Goal: Transaction & Acquisition: Purchase product/service

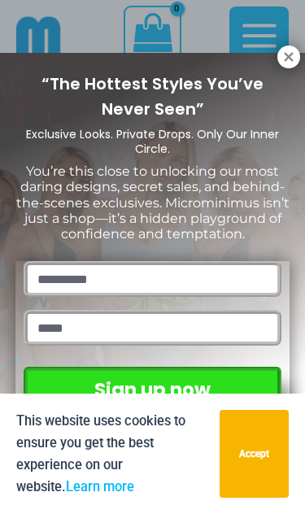
scroll to position [806, 0]
click at [293, 53] on icon at bounding box center [288, 56] width 9 height 9
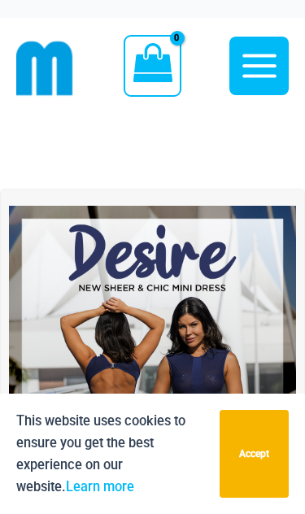
scroll to position [0, 0]
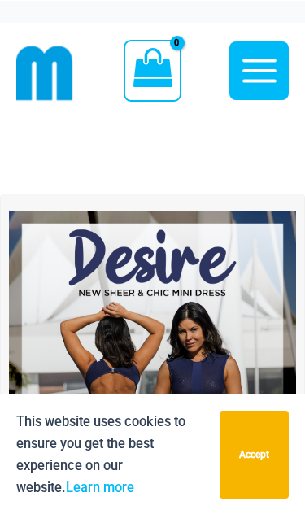
click at [124, 316] on img at bounding box center [152, 353] width 287 height 287
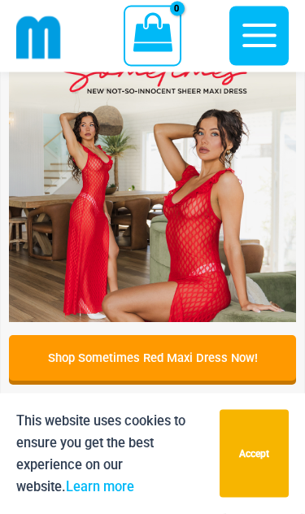
scroll to position [501, 0]
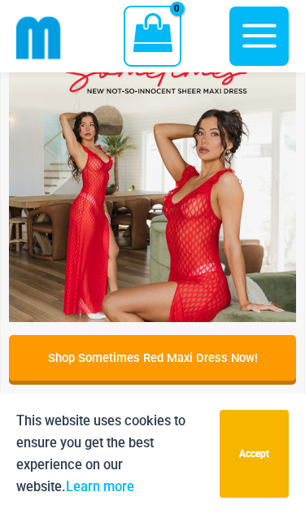
click at [99, 244] on img at bounding box center [152, 178] width 287 height 287
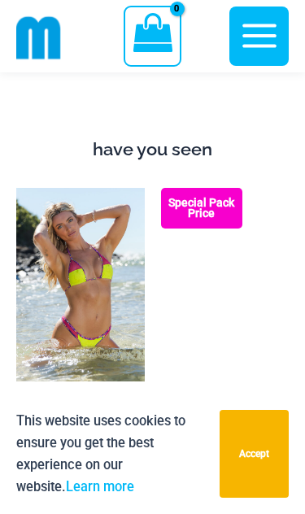
scroll to position [1747, 0]
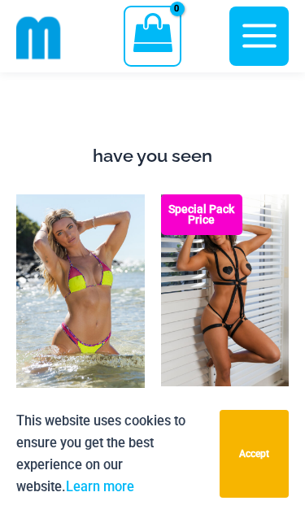
click at [161, 194] on img at bounding box center [161, 194] width 0 height 0
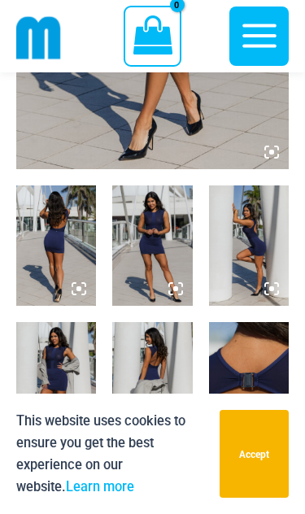
scroll to position [394, 0]
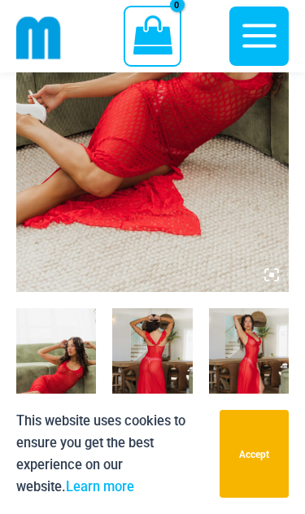
scroll to position [303, 0]
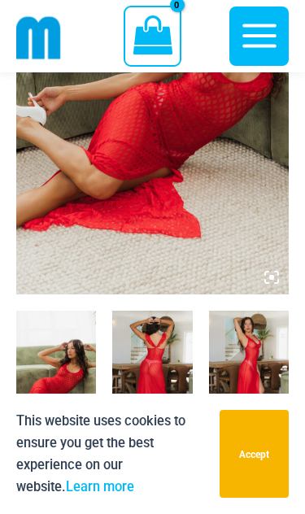
click at [255, 442] on button "Accept" at bounding box center [254, 454] width 69 height 88
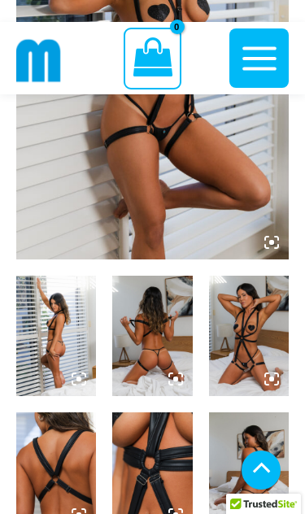
scroll to position [368, 0]
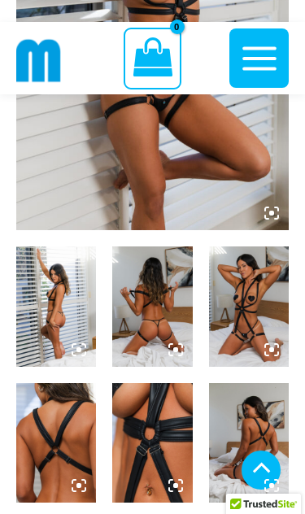
click at [146, 307] on img at bounding box center [152, 306] width 80 height 120
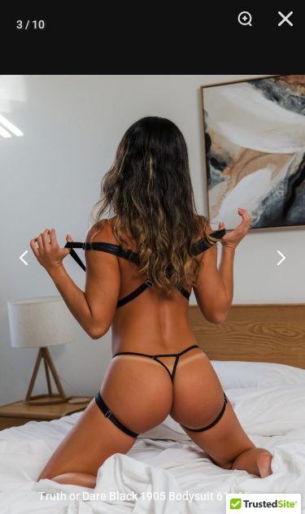
click at [33, 298] on button "Previous" at bounding box center [30, 256] width 61 height 81
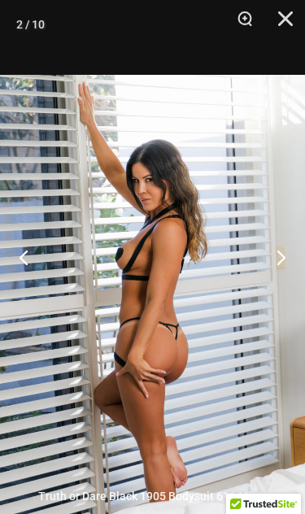
click at [24, 291] on button "Previous" at bounding box center [30, 256] width 61 height 81
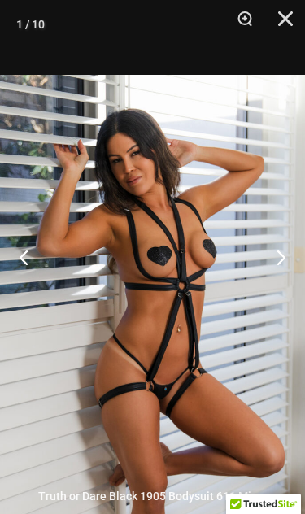
click at [25, 294] on button "Previous" at bounding box center [30, 256] width 61 height 81
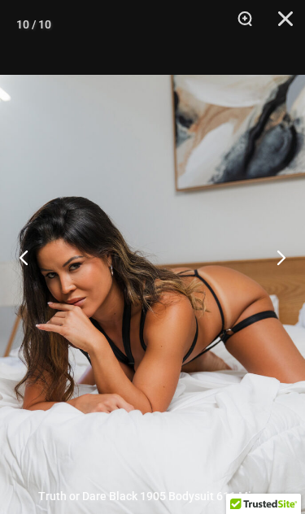
click at [30, 298] on button "Previous" at bounding box center [30, 256] width 61 height 81
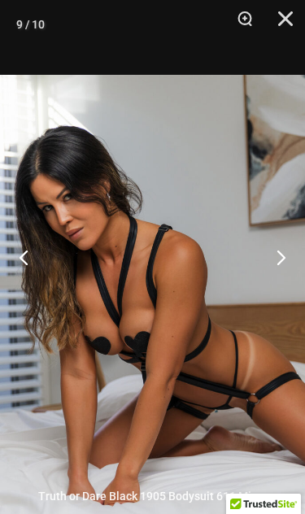
click at [273, 298] on button "Next" at bounding box center [274, 256] width 61 height 81
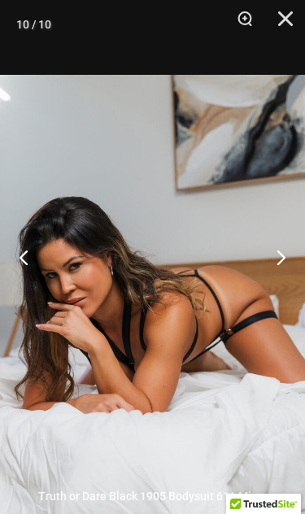
click at [30, 298] on button "Previous" at bounding box center [30, 256] width 61 height 81
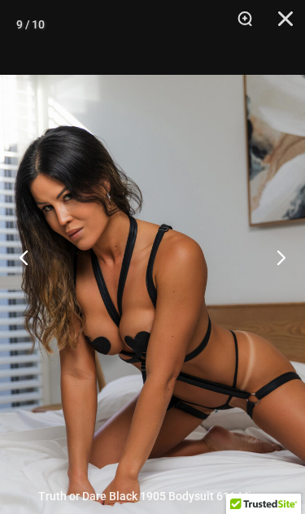
click at [31, 298] on button "Previous" at bounding box center [30, 256] width 61 height 81
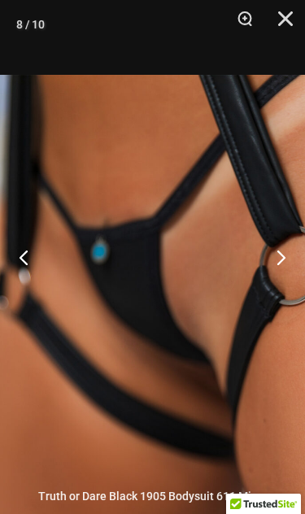
click at [30, 298] on button "Previous" at bounding box center [30, 256] width 61 height 81
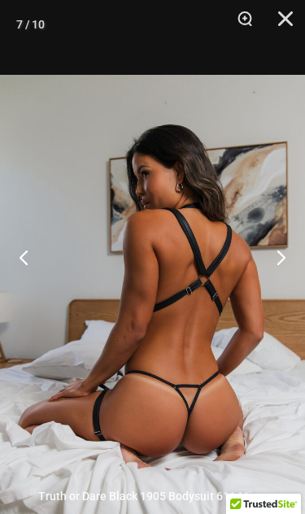
click at [30, 298] on button "Previous" at bounding box center [30, 256] width 61 height 81
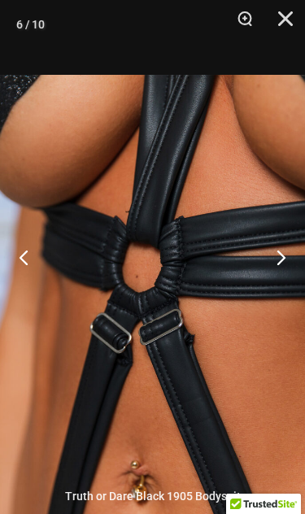
click at [35, 298] on button "Previous" at bounding box center [30, 256] width 61 height 81
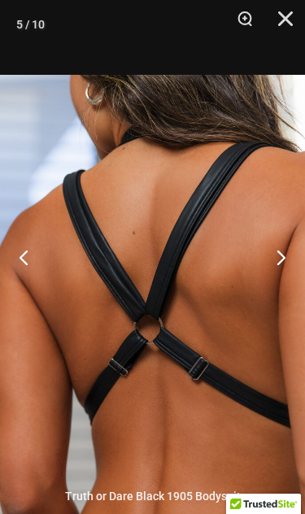
click at [38, 298] on button "Previous" at bounding box center [30, 256] width 61 height 81
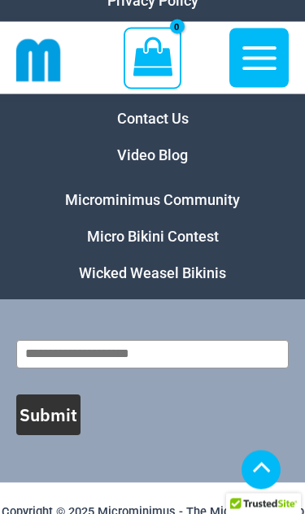
scroll to position [8234, 0]
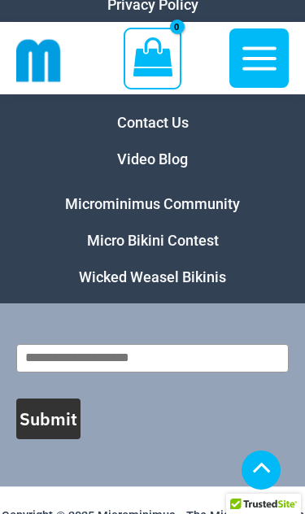
click at [128, 249] on link "Micro Bikini Contest" at bounding box center [153, 240] width 132 height 17
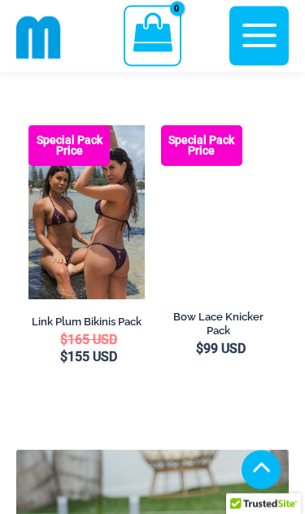
scroll to position [3545, 0]
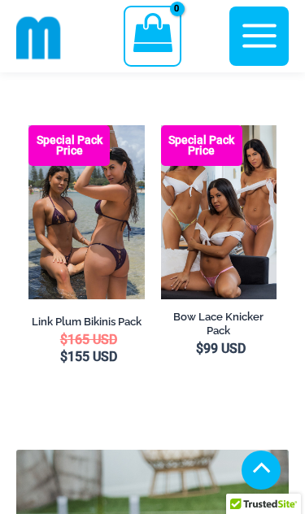
click at [161, 125] on img at bounding box center [161, 125] width 0 height 0
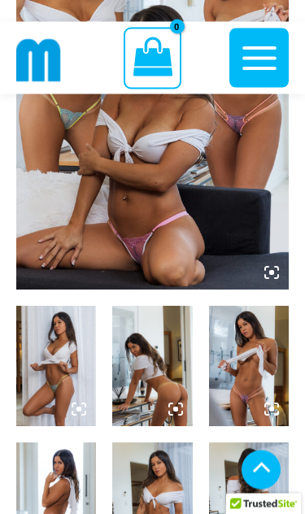
scroll to position [309, 0]
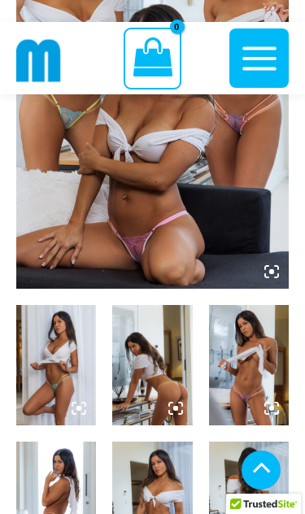
click at [242, 368] on img at bounding box center [249, 365] width 80 height 120
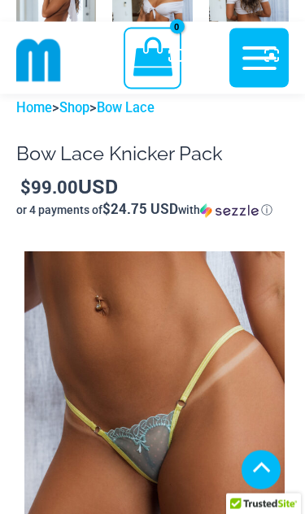
scroll to position [803, 0]
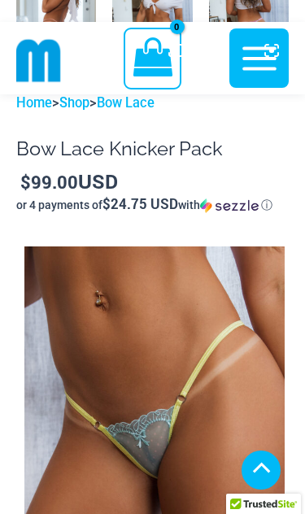
click at [128, 422] on img at bounding box center [154, 441] width 260 height 391
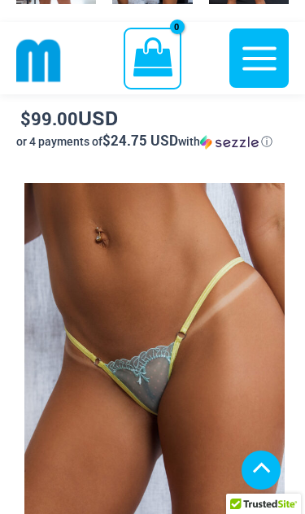
scroll to position [869, 0]
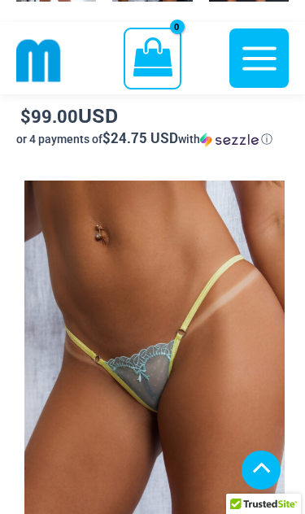
click at [155, 387] on img at bounding box center [154, 376] width 260 height 391
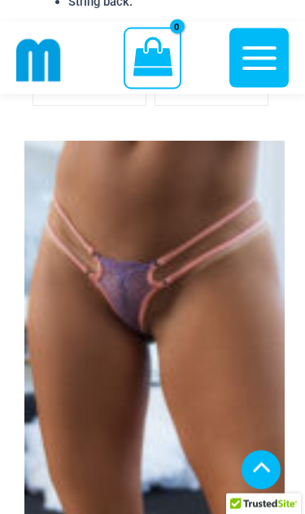
scroll to position [1543, 0]
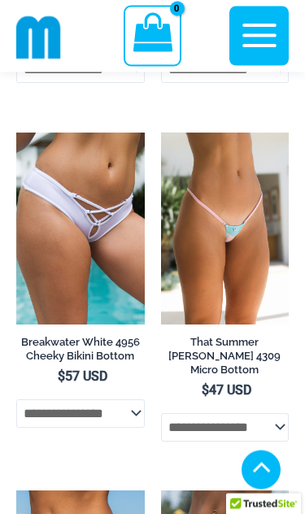
scroll to position [5128, 0]
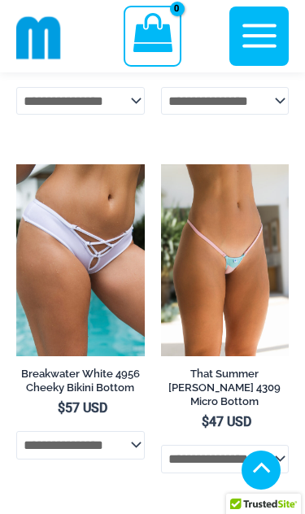
click at [255, 28] on icon "button" at bounding box center [259, 36] width 34 height 24
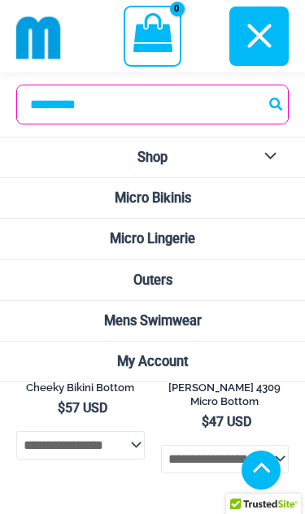
click at [115, 191] on span "Micro Bikinis" at bounding box center [153, 197] width 76 height 15
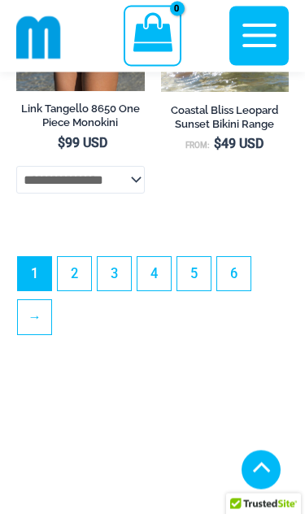
scroll to position [6238, 0]
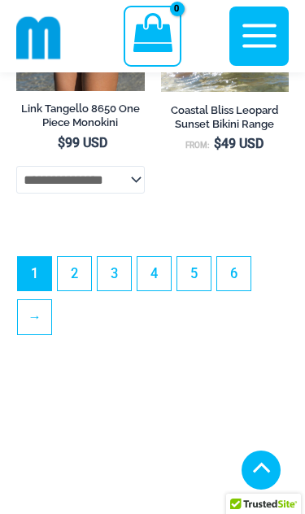
click at [132, 194] on select "**********" at bounding box center [80, 180] width 128 height 28
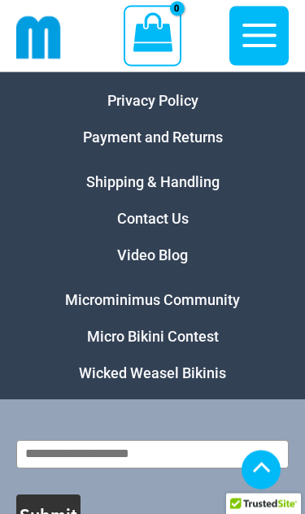
scroll to position [7278, 0]
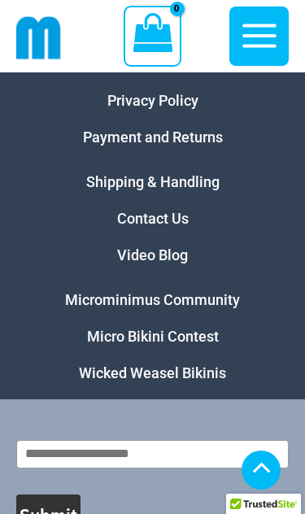
click at [124, 381] on link "Wicked Weasel Bikinis" at bounding box center [152, 372] width 147 height 17
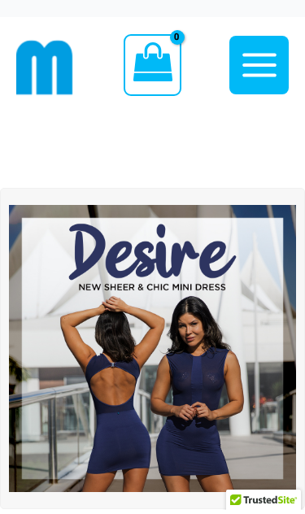
scroll to position [5, 0]
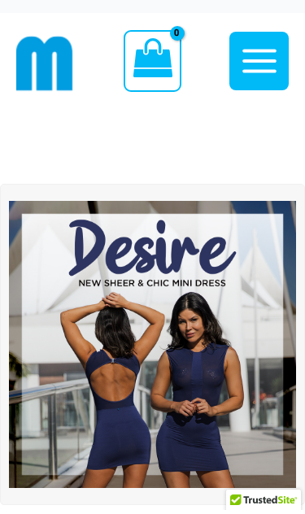
click at [133, 331] on img at bounding box center [152, 348] width 287 height 287
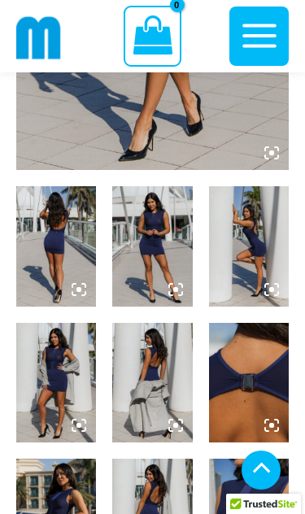
scroll to position [433, 0]
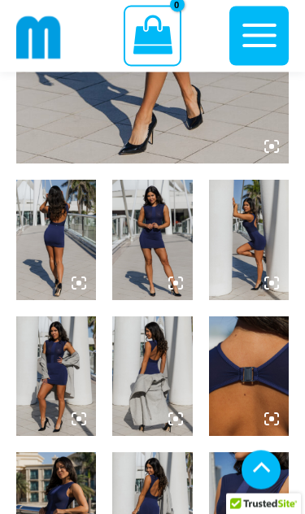
click at [73, 247] on img at bounding box center [56, 241] width 80 height 120
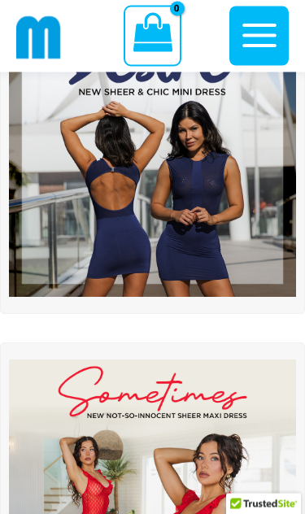
scroll to position [176, 0]
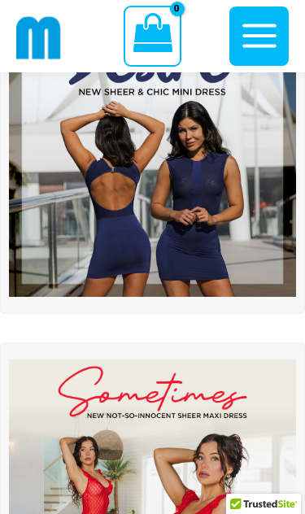
click at [143, 468] on img at bounding box center [152, 502] width 287 height 287
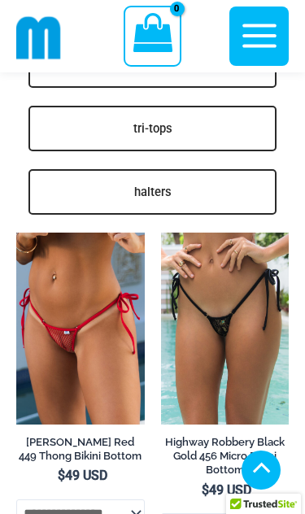
scroll to position [4723, 0]
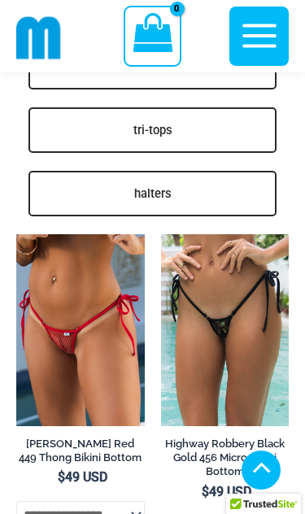
click at [16, 234] on img at bounding box center [16, 234] width 0 height 0
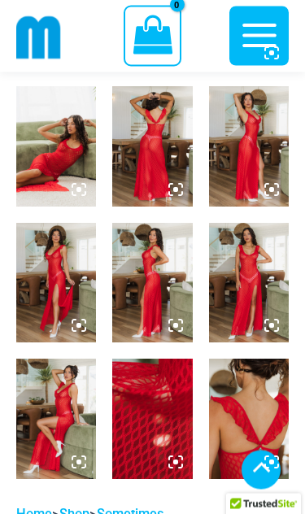
scroll to position [494, 0]
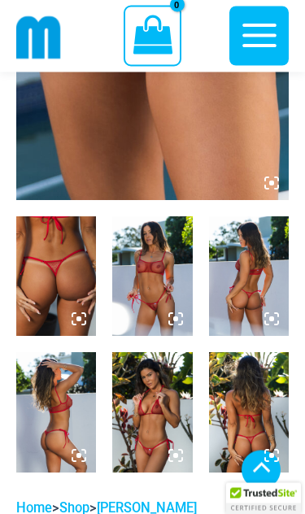
scroll to position [443, 0]
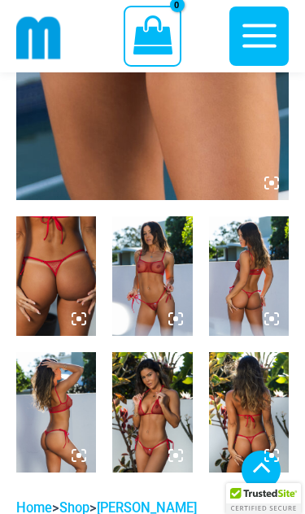
click at [146, 289] on img at bounding box center [152, 276] width 80 height 120
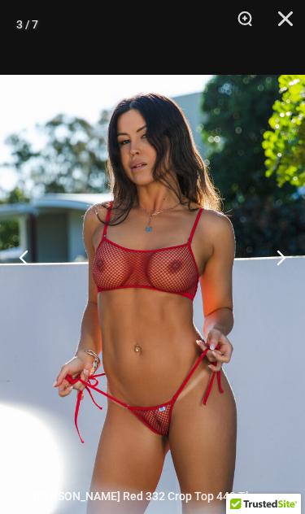
click at [32, 298] on button "Previous" at bounding box center [30, 256] width 61 height 81
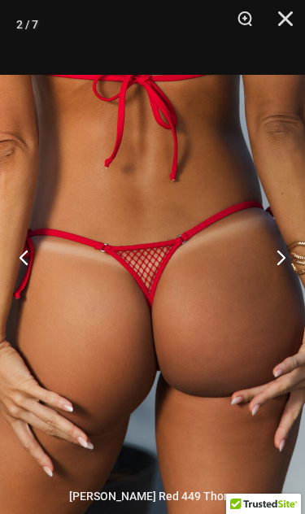
click at [46, 298] on button "Previous" at bounding box center [30, 256] width 61 height 81
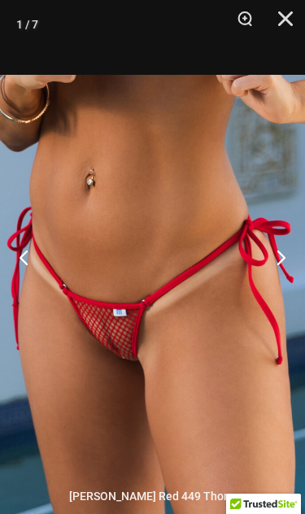
click at [30, 298] on button "Previous" at bounding box center [30, 256] width 61 height 81
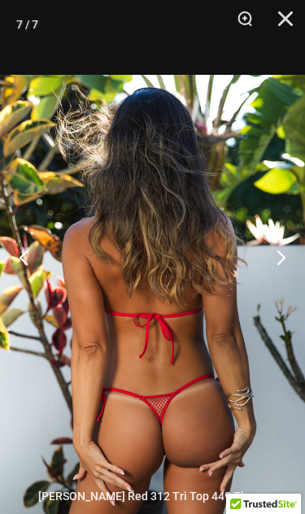
click at [11, 298] on button "Previous" at bounding box center [30, 256] width 61 height 81
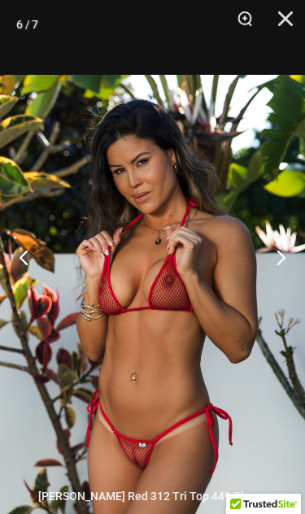
click at [12, 298] on button "Previous" at bounding box center [30, 256] width 61 height 81
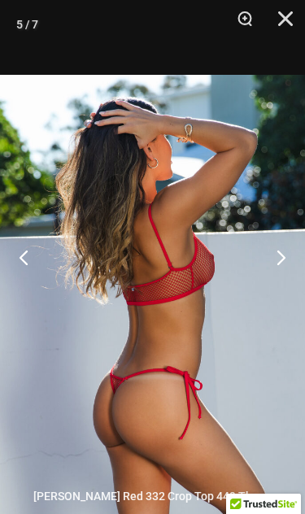
click at [28, 298] on button "Previous" at bounding box center [30, 256] width 61 height 81
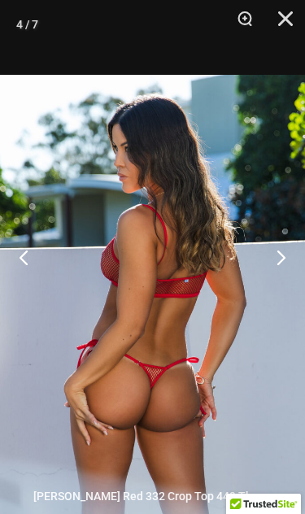
click at [20, 298] on button "Previous" at bounding box center [30, 256] width 61 height 81
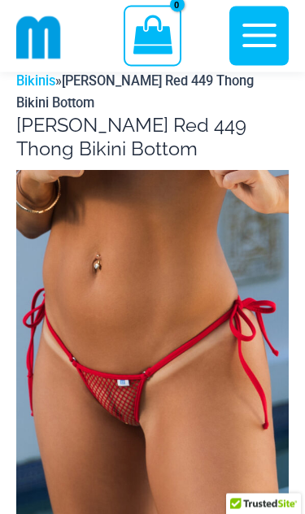
scroll to position [37, 0]
